Goal: Navigation & Orientation: Find specific page/section

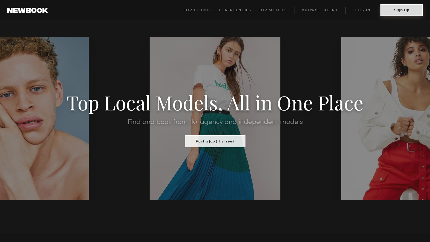
click at [391, 11] on button "Sign Up" at bounding box center [401, 10] width 42 height 12
click at [271, 10] on span "For Models" at bounding box center [273, 11] width 28 height 4
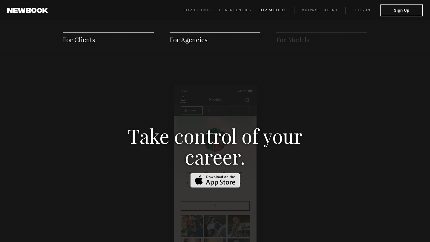
scroll to position [859, 0]
click at [293, 39] on span "For Models" at bounding box center [292, 39] width 33 height 9
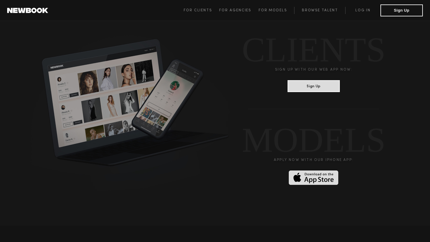
scroll to position [1495, 0]
